Goal: Find specific page/section: Find specific page/section

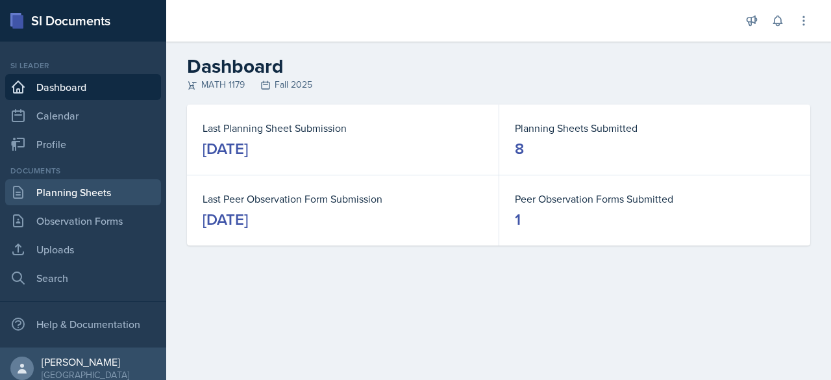
click at [58, 203] on link "Planning Sheets" at bounding box center [83, 192] width 156 height 26
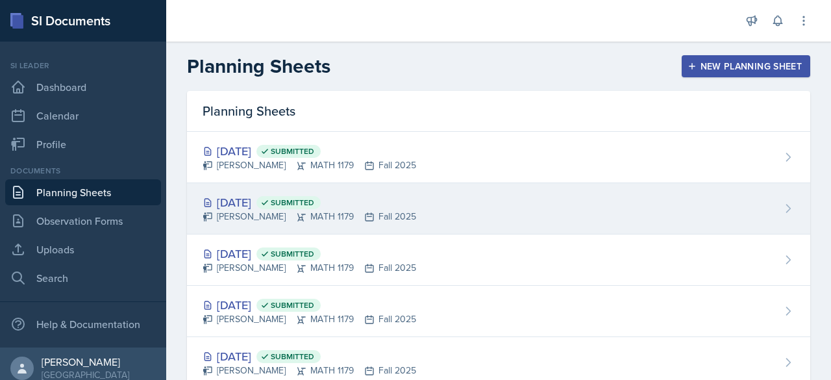
click at [348, 215] on div "[PERSON_NAME] MATH 1179 Fall 2025" at bounding box center [310, 217] width 214 height 14
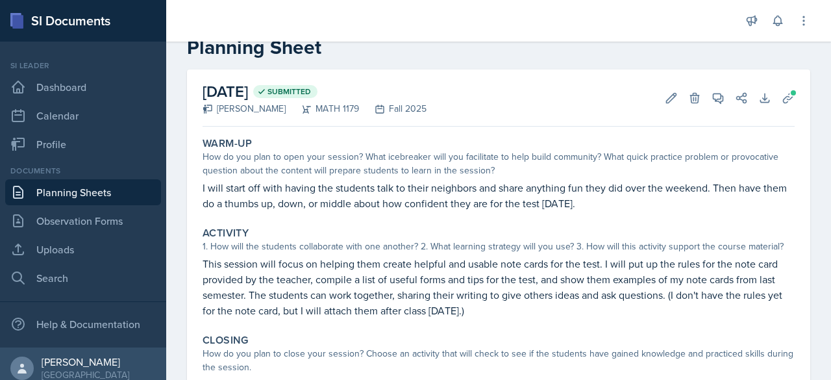
scroll to position [34, 0]
click at [86, 192] on link "Planning Sheets" at bounding box center [83, 192] width 156 height 26
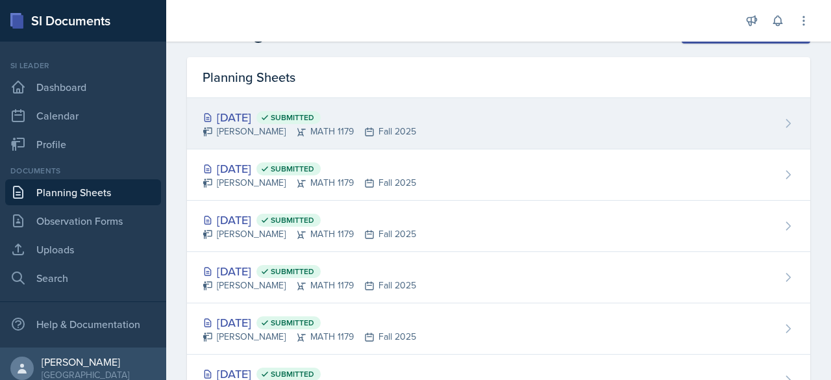
click at [324, 125] on div "[PERSON_NAME] MATH 1179 Fall 2025" at bounding box center [310, 132] width 214 height 14
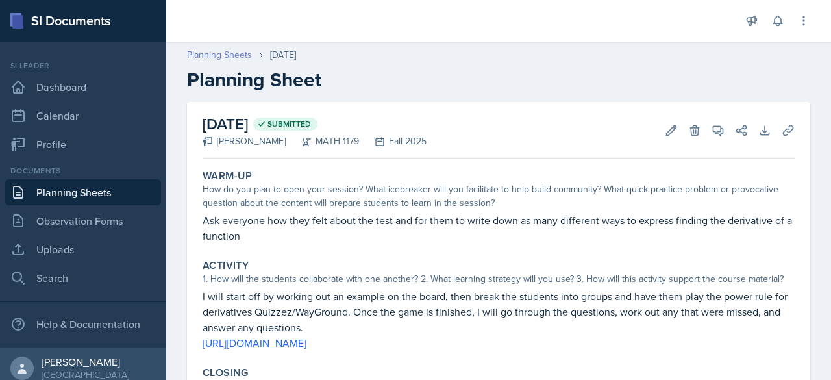
click at [234, 48] on link "Planning Sheets" at bounding box center [219, 55] width 65 height 14
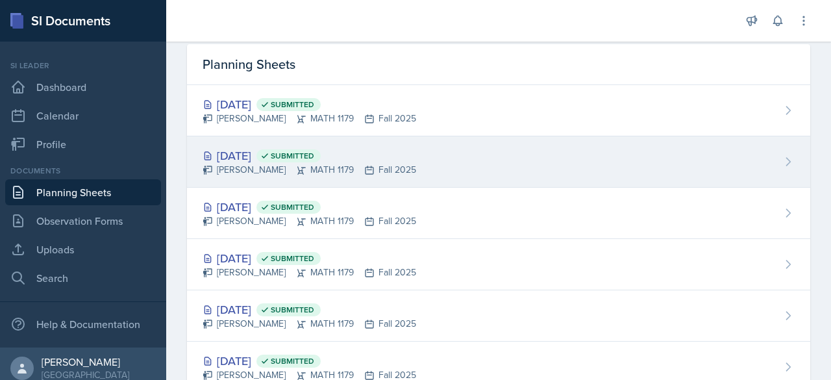
scroll to position [47, 0]
